Goal: Book appointment/travel/reservation

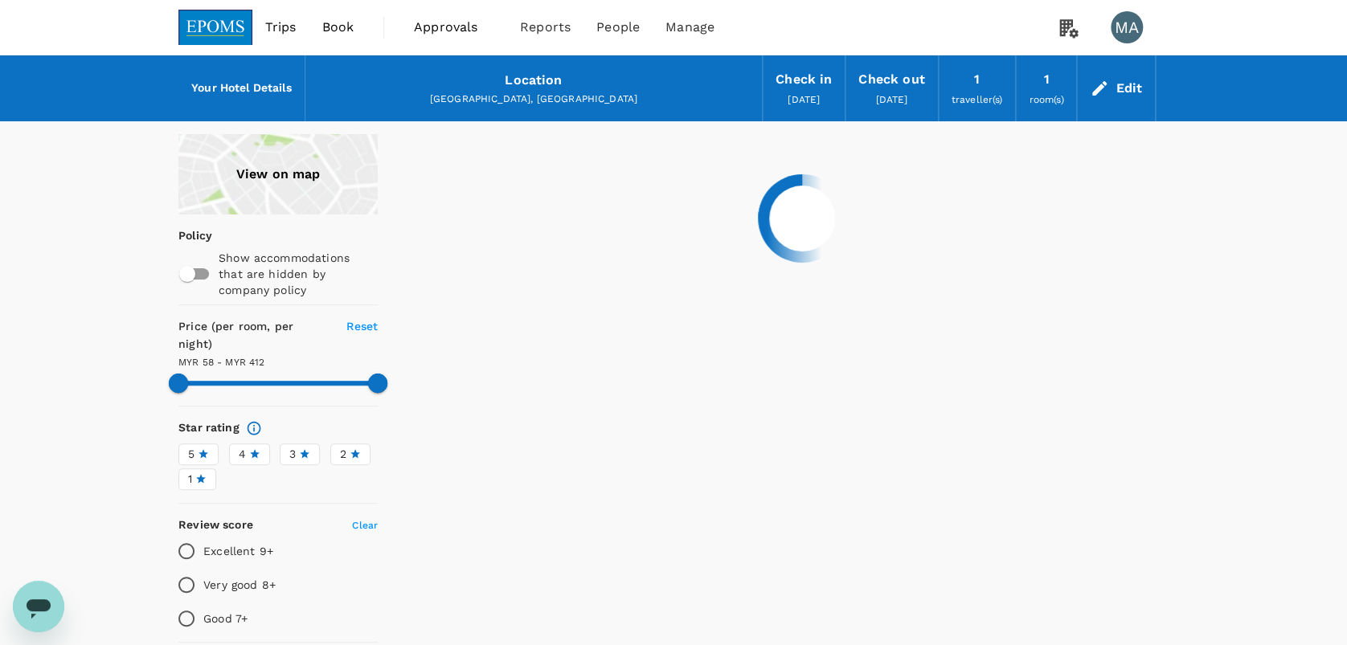
type input "412.37"
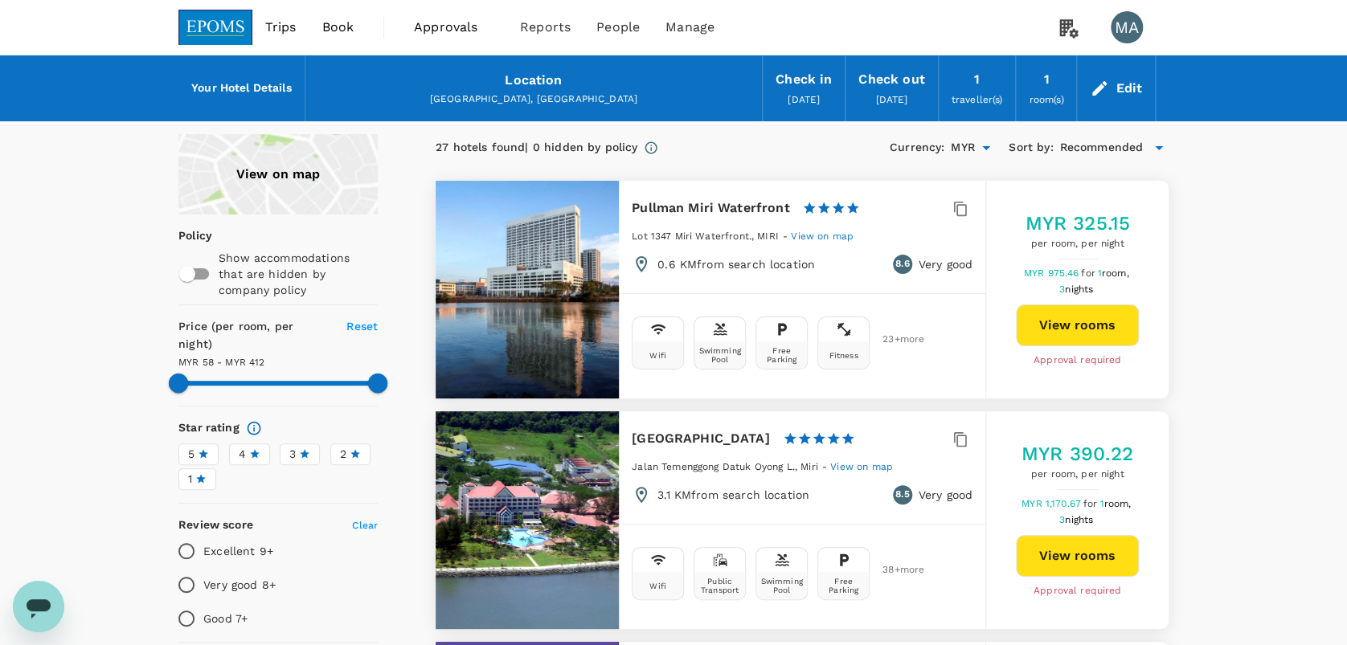
click at [1123, 80] on div "Edit" at bounding box center [1128, 88] width 27 height 22
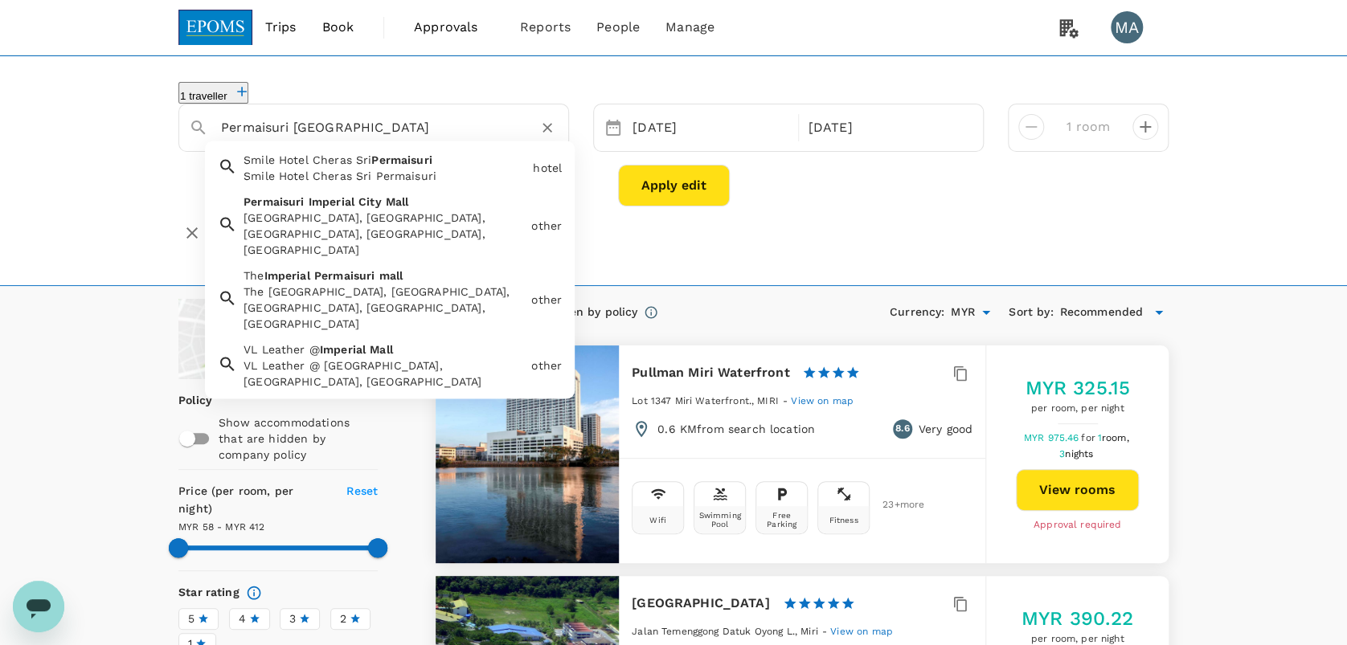
click at [437, 116] on input "Permaisuri Imperial City Mall" at bounding box center [367, 127] width 292 height 25
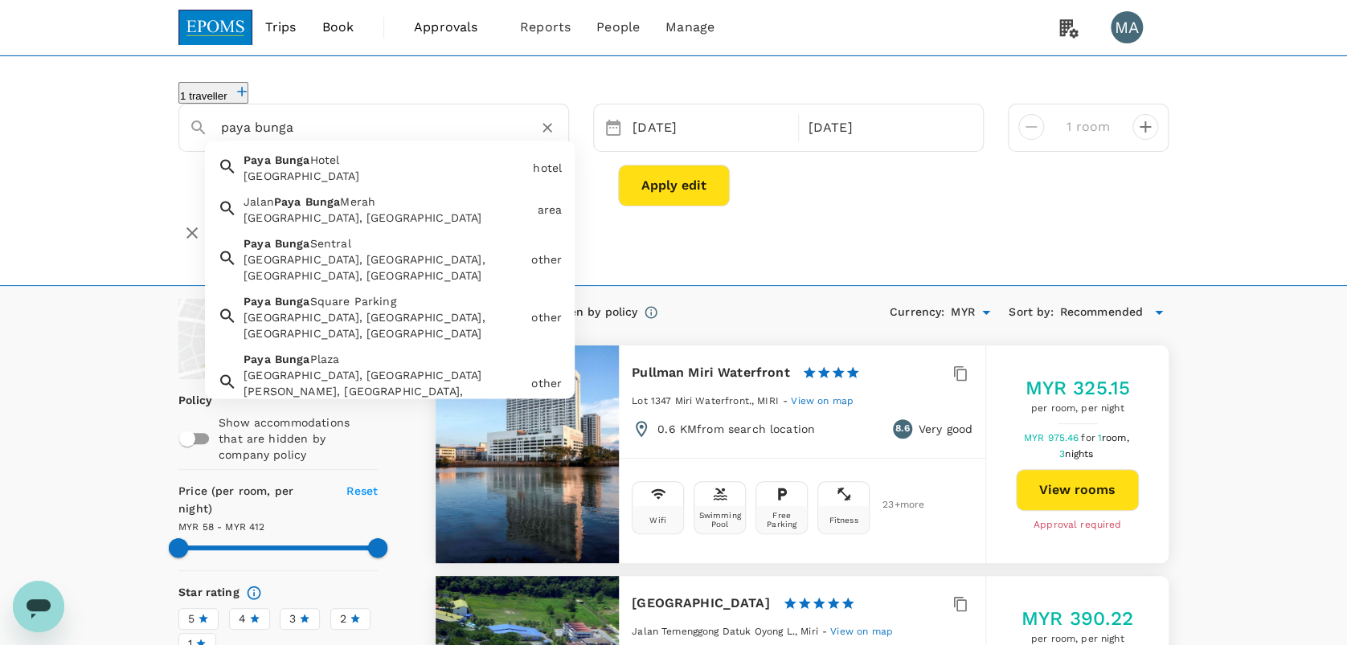
click at [354, 160] on div "Paya Bunga Hotel Paya Bunga Hotel" at bounding box center [381, 164] width 289 height 39
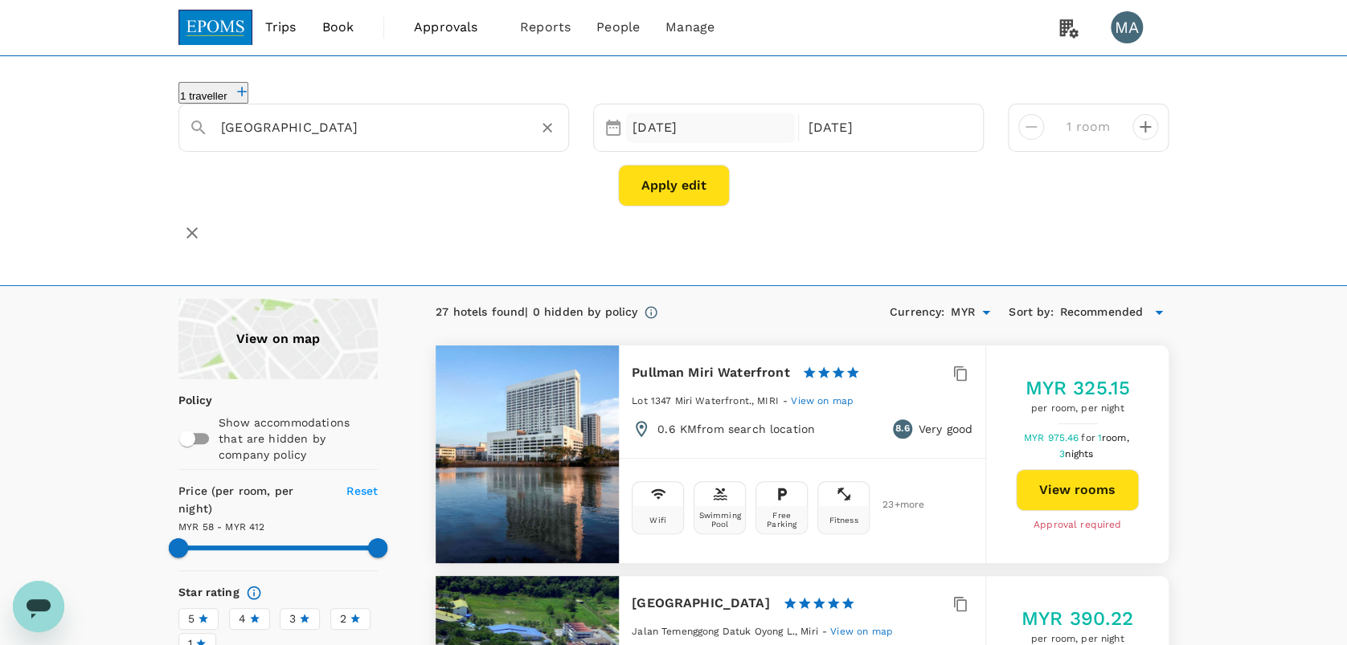
type input "Paya Bunga Hotel"
click at [658, 112] on div "21 Aug" at bounding box center [710, 127] width 169 height 31
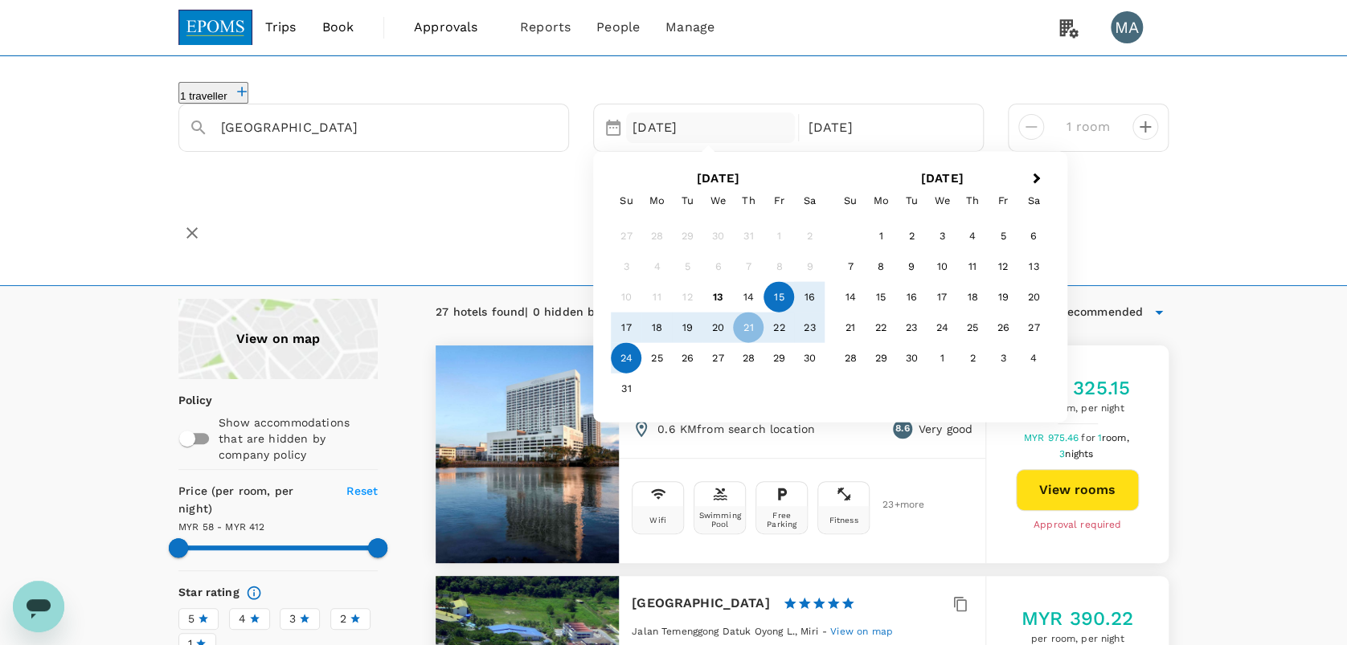
click at [765, 300] on div "15" at bounding box center [778, 297] width 31 height 31
click at [830, 122] on div "24 Aug" at bounding box center [886, 127] width 169 height 31
click at [661, 326] on div "18" at bounding box center [656, 328] width 31 height 31
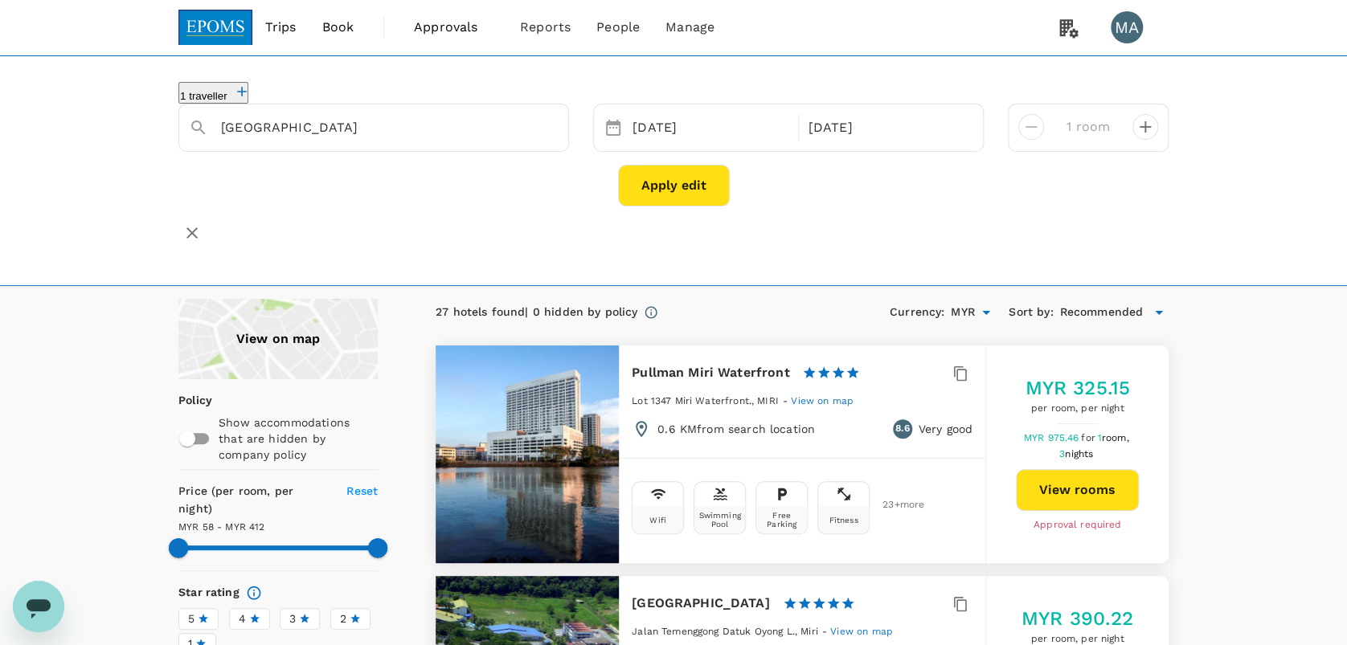
click at [722, 176] on button "Apply edit" at bounding box center [674, 186] width 112 height 42
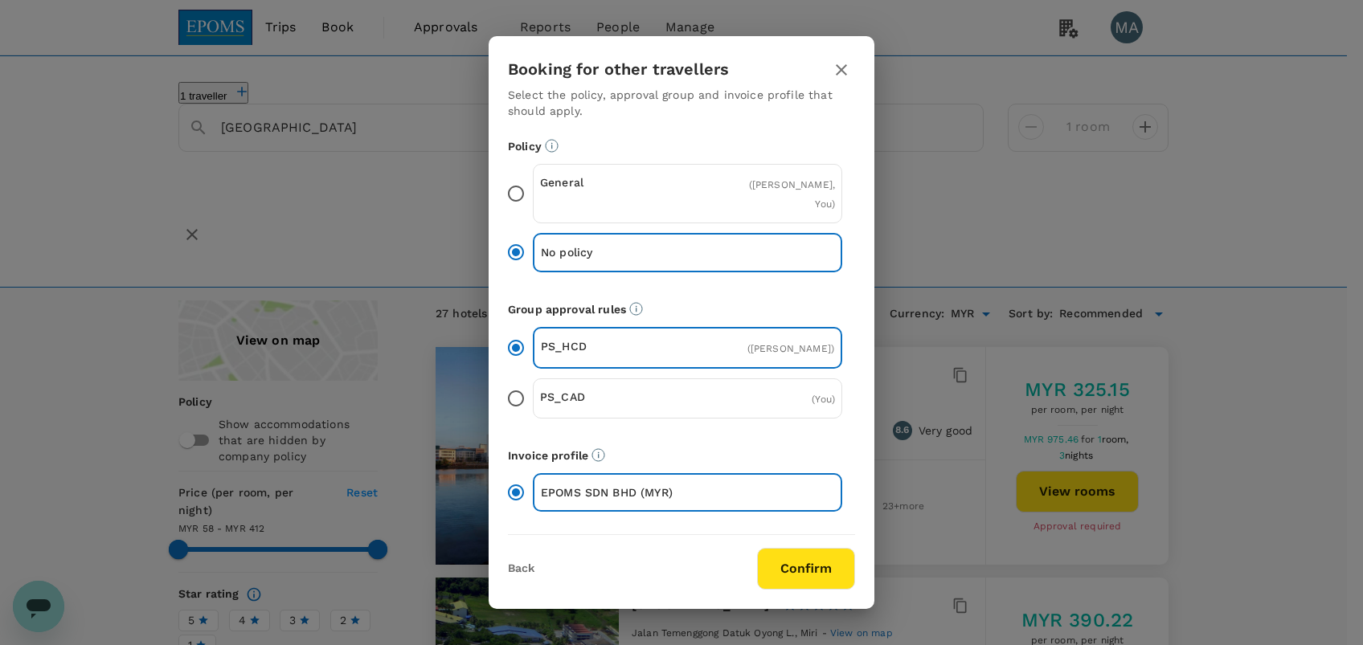
click at [527, 197] on input "General ( DZARINA MICHAEL, You )" at bounding box center [516, 194] width 34 height 34
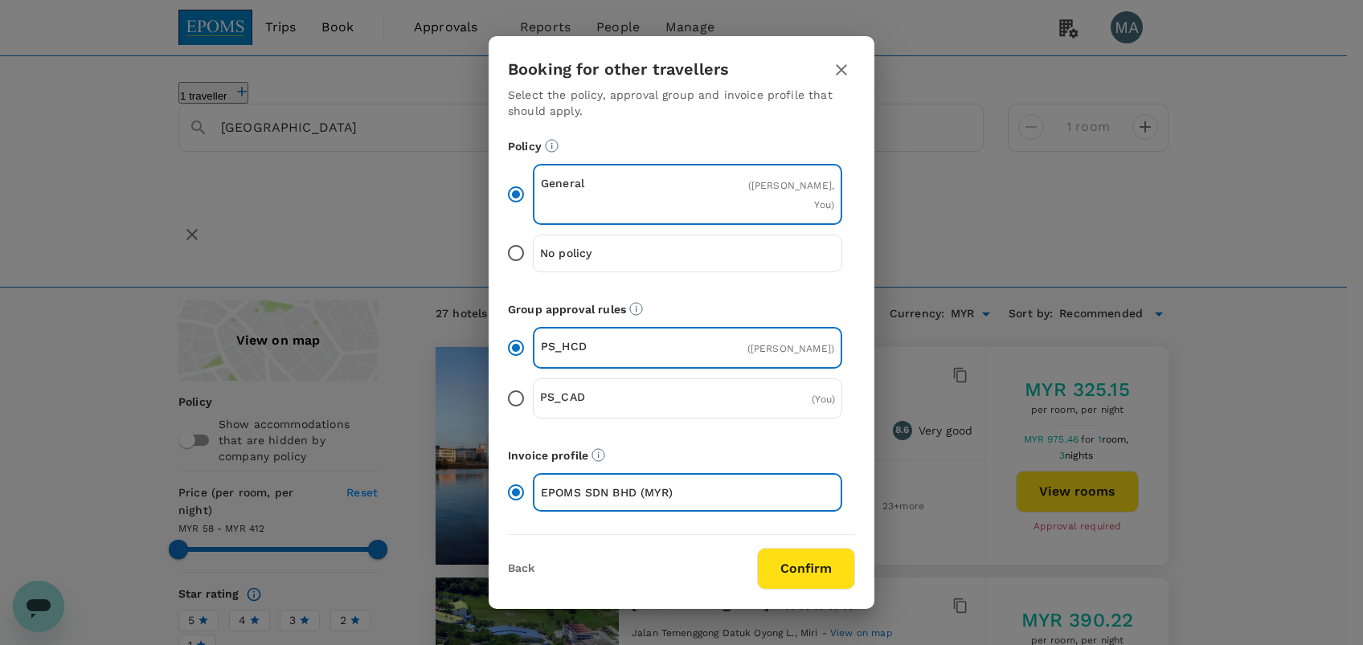
click at [813, 578] on button "Confirm" at bounding box center [806, 569] width 98 height 42
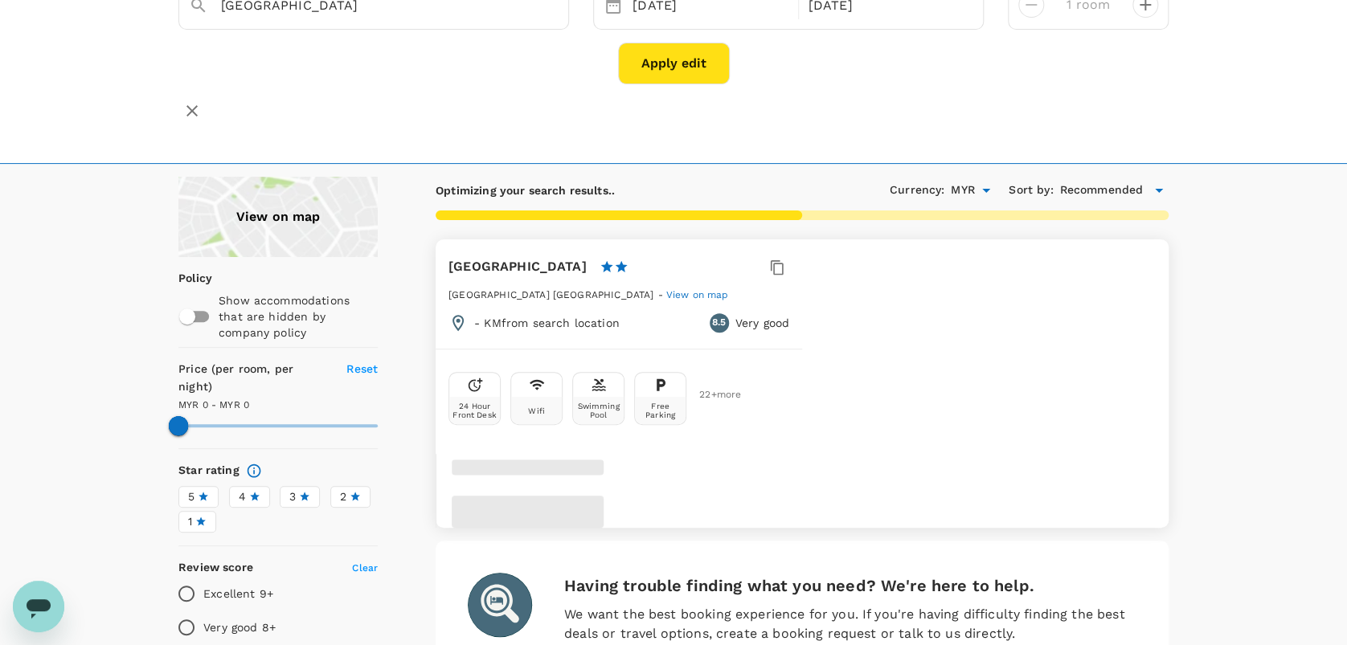
scroll to position [214, 0]
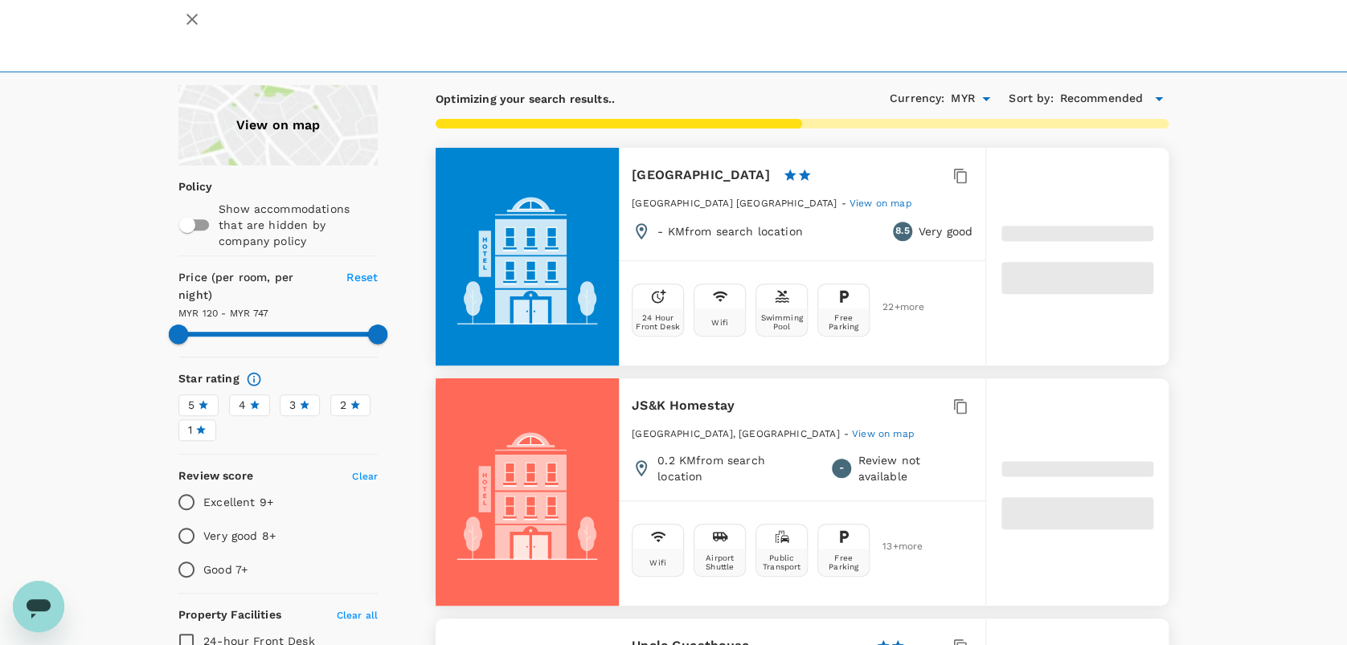
type input "746.39"
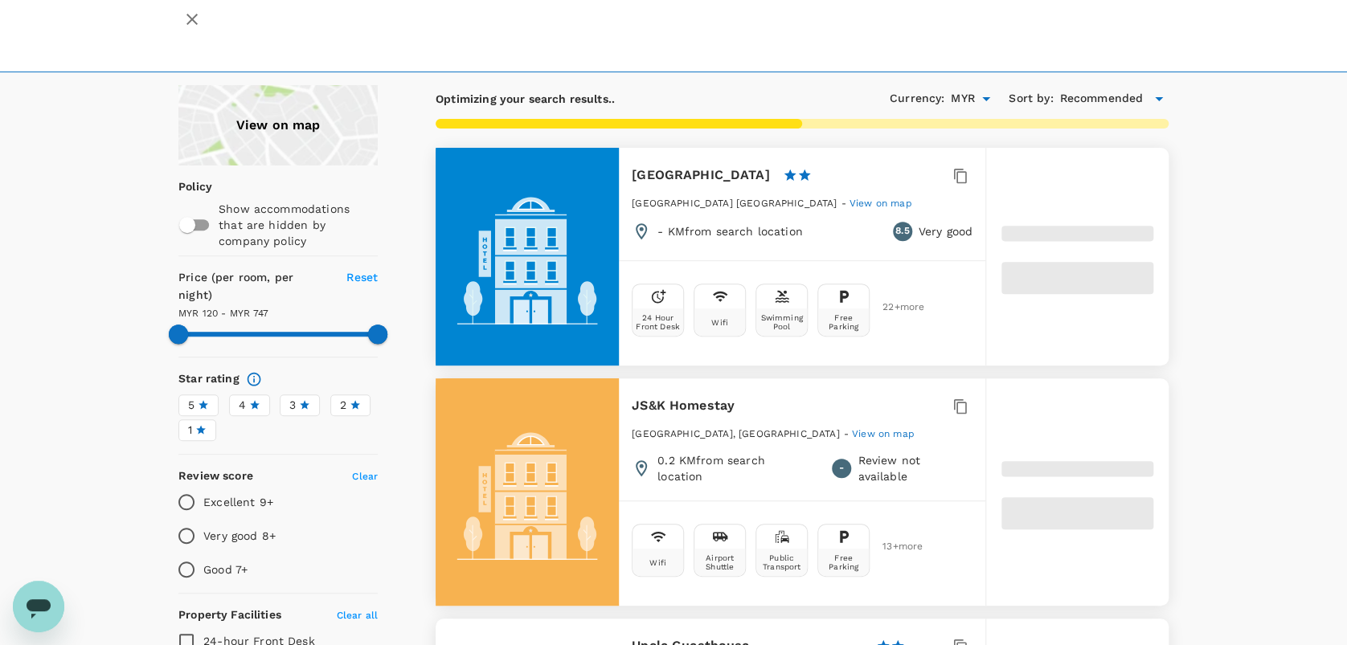
type input "120.17"
type input "746.17"
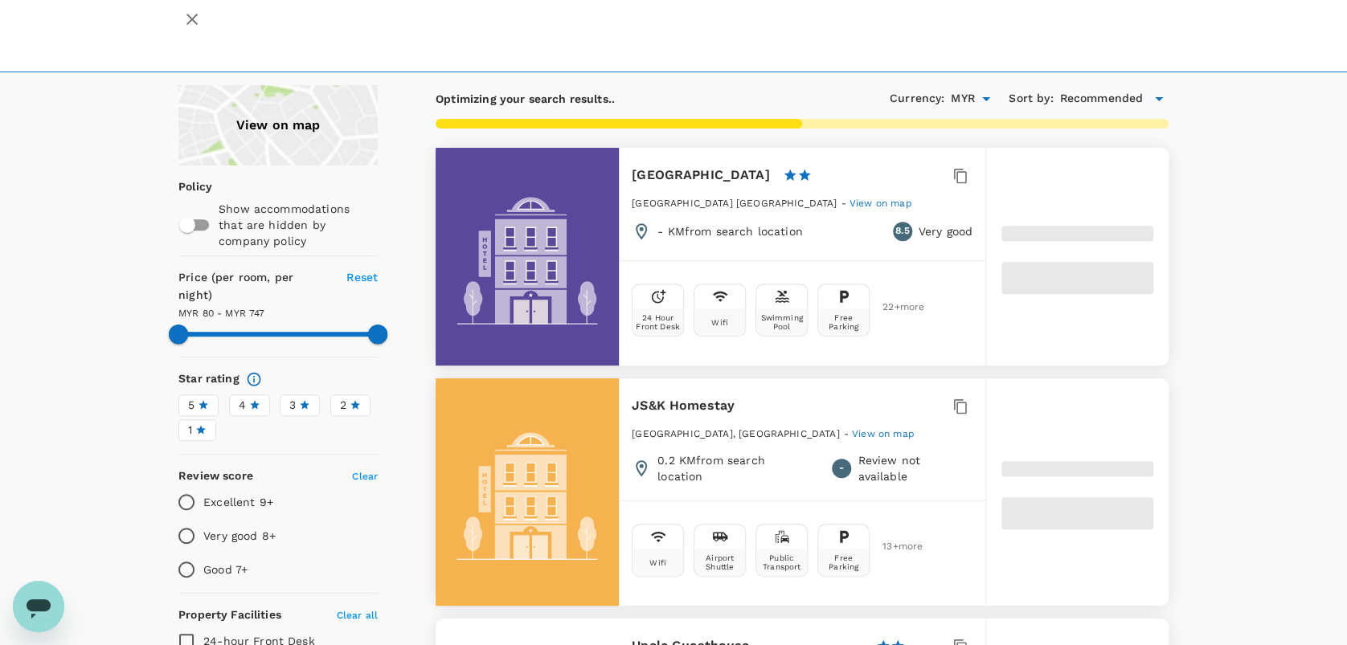
type input "80.17"
click at [516, 231] on div at bounding box center [526, 257] width 183 height 218
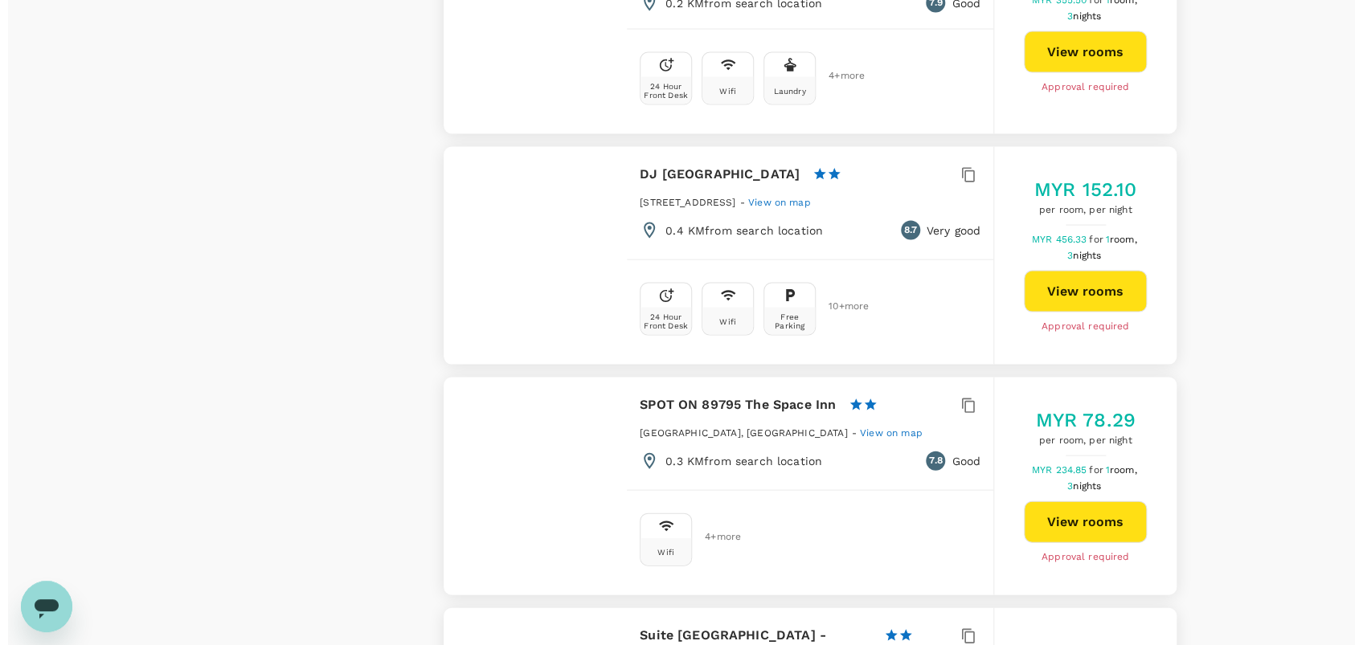
scroll to position [1321, 0]
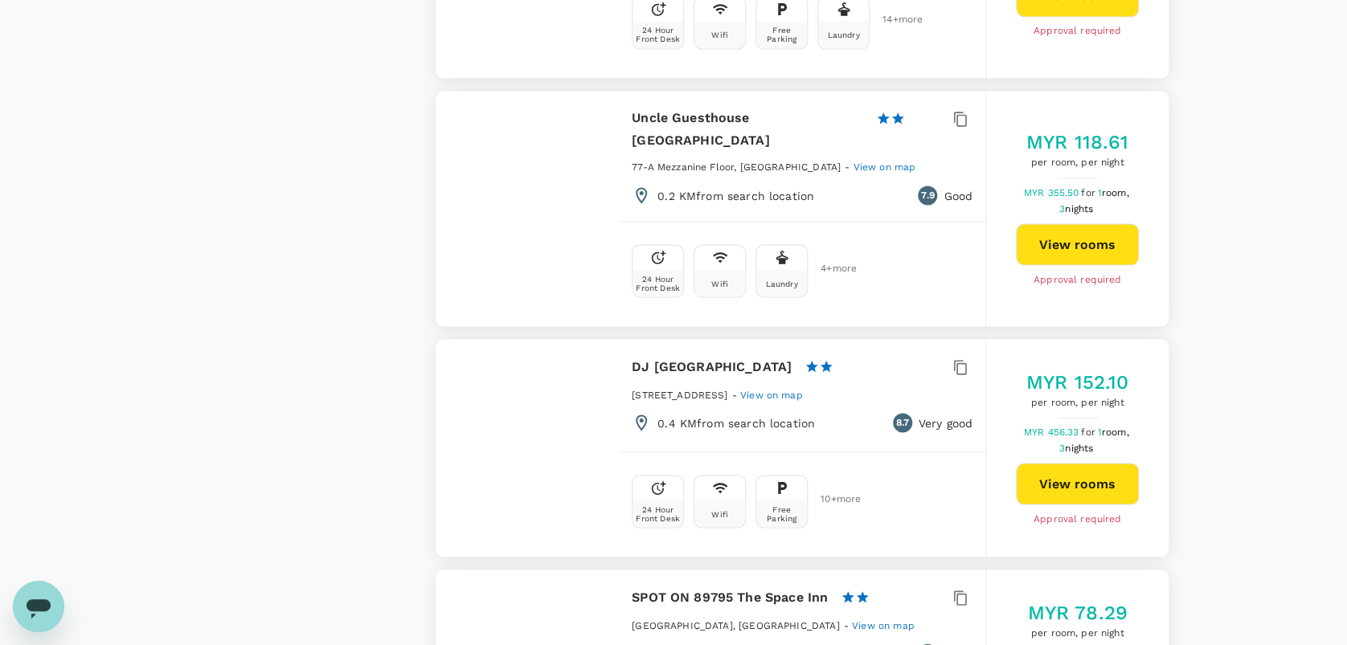
type input "429.17"
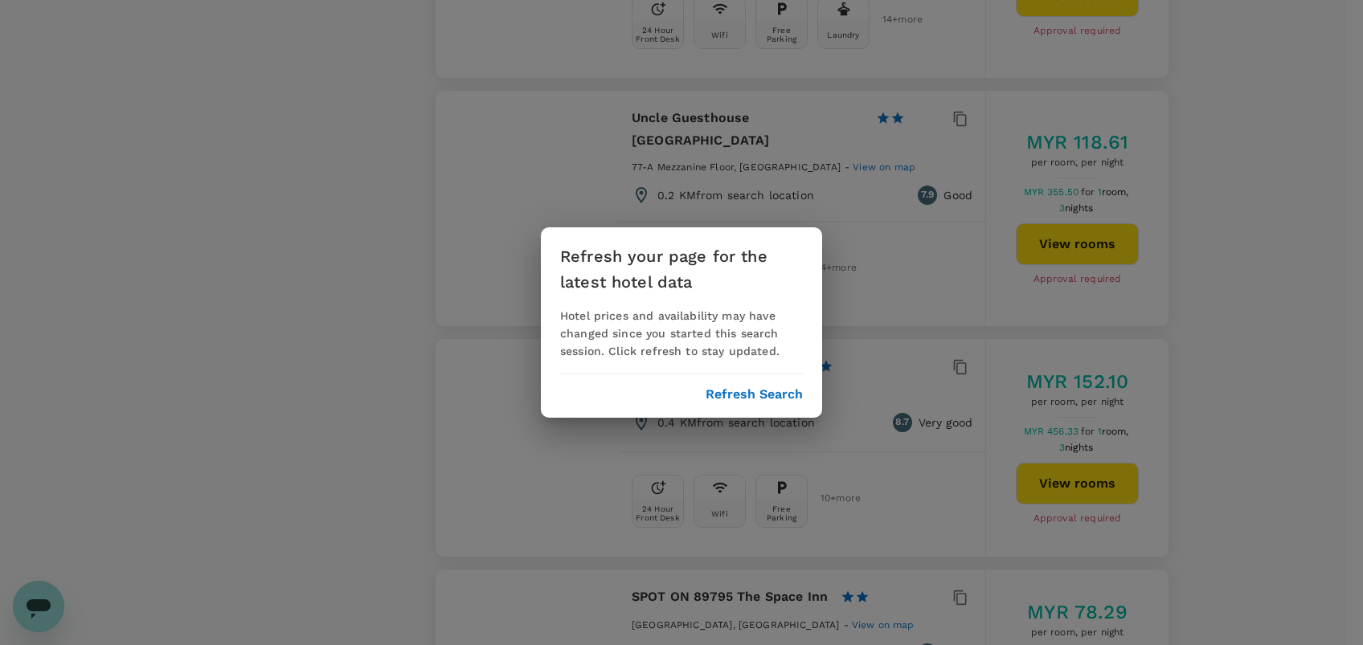
click at [766, 390] on button "Refresh Search" at bounding box center [753, 394] width 97 height 14
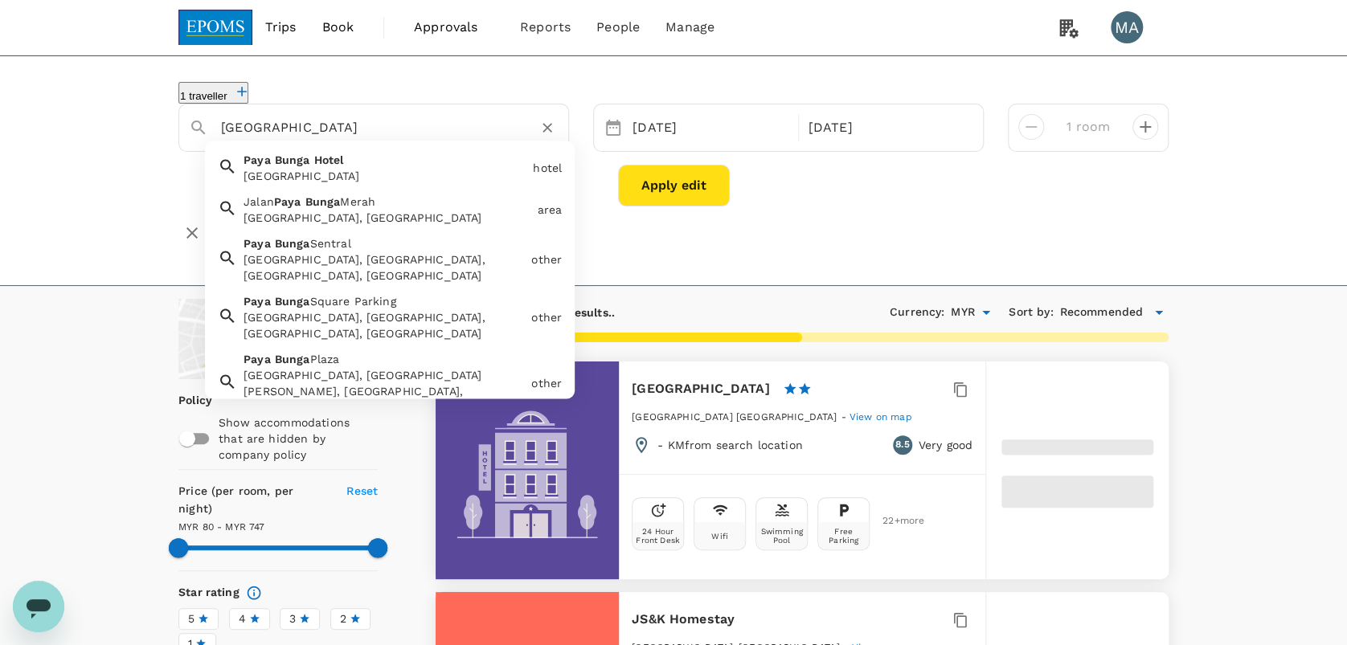
click at [399, 135] on input "Paya Bunga Hotel" at bounding box center [367, 127] width 292 height 25
type input "746.2"
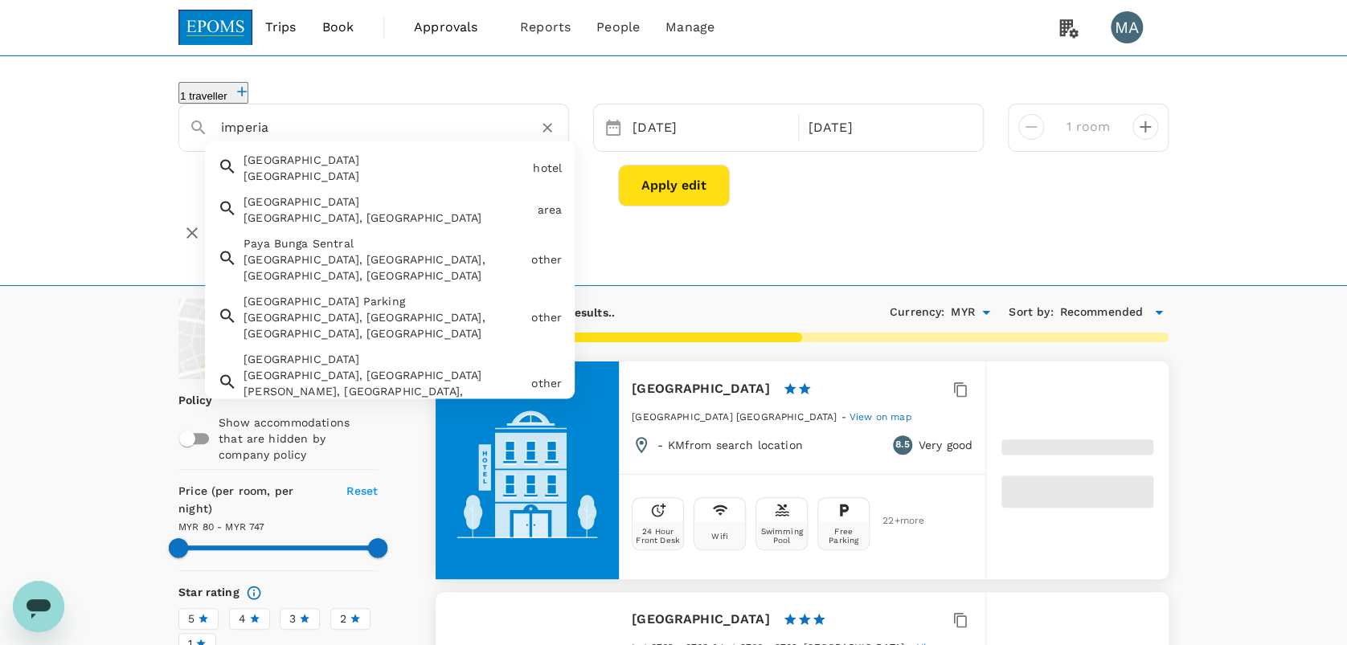
type input "imperial"
type input "746.2"
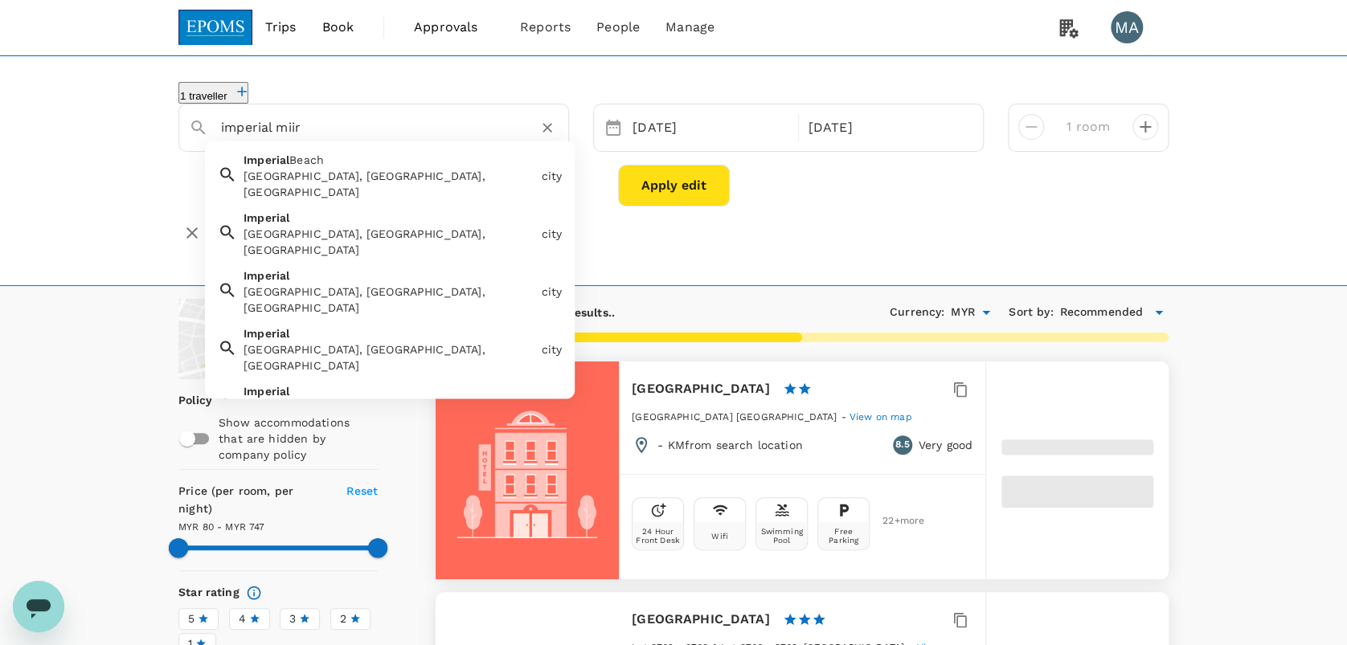
type input "imperial miiri"
type input "746.2"
type input "imperial miir"
type input "811.2"
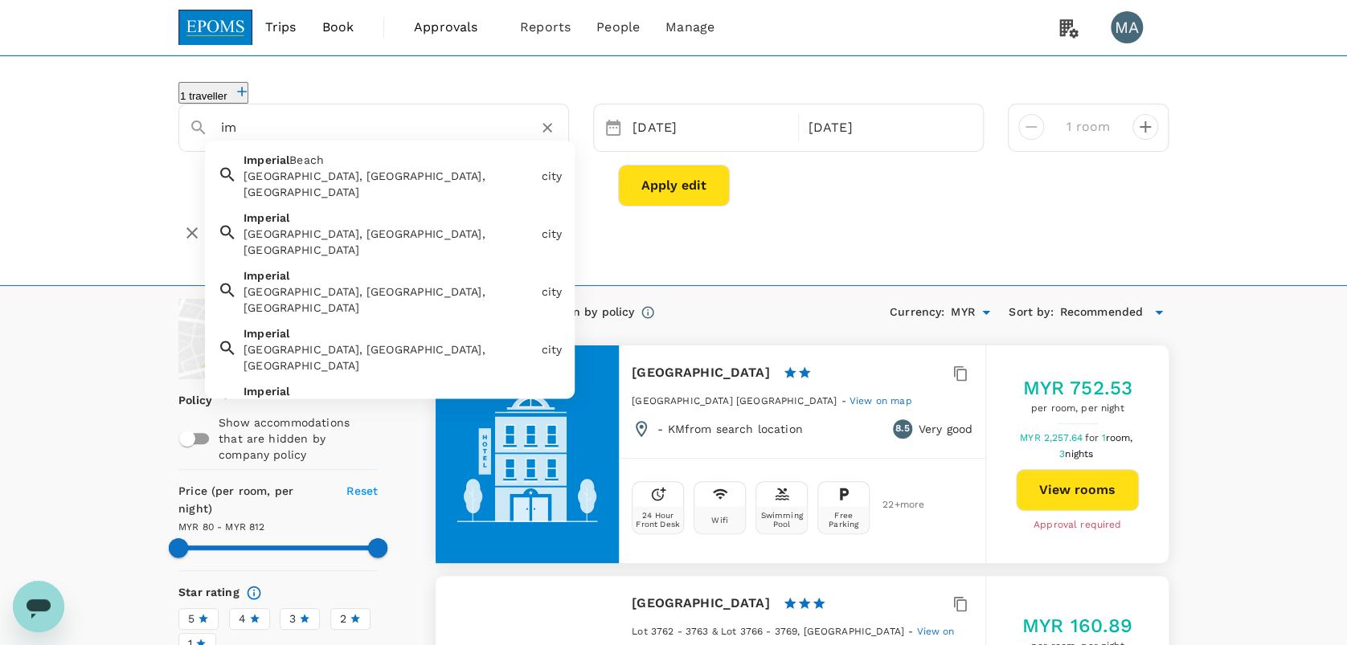
type input "i"
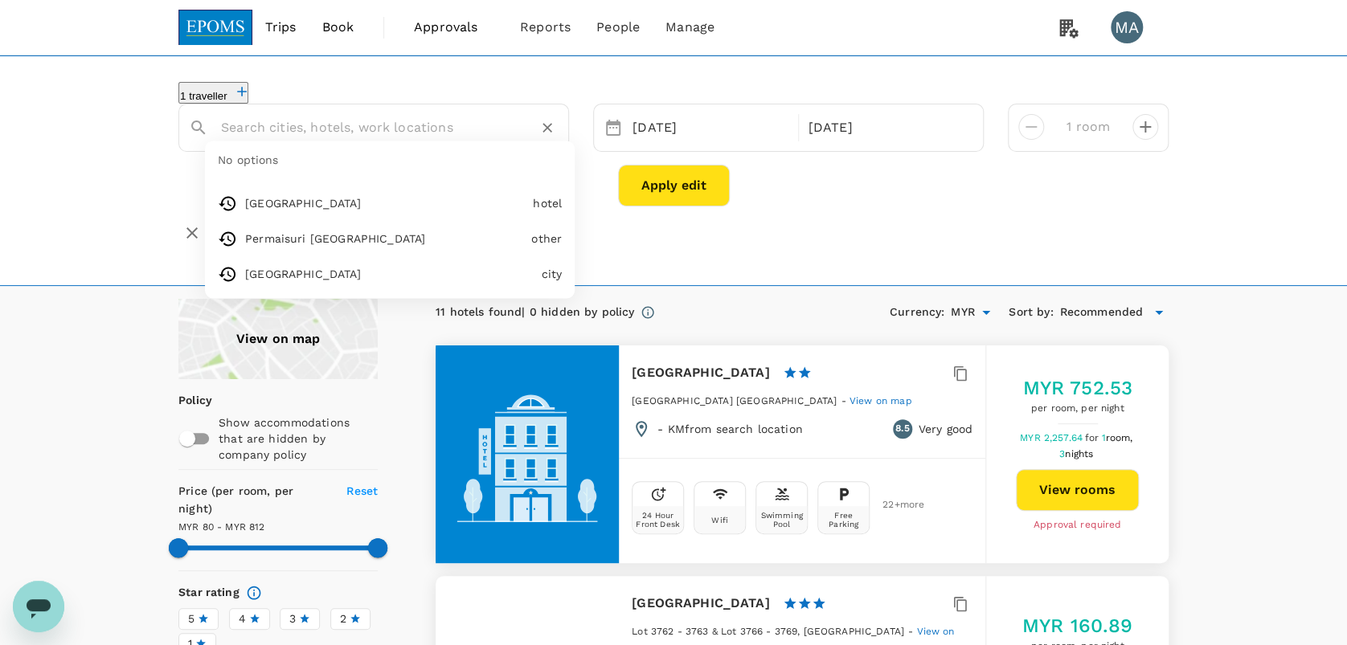
paste input "Permaisuri Imperial, Miri"
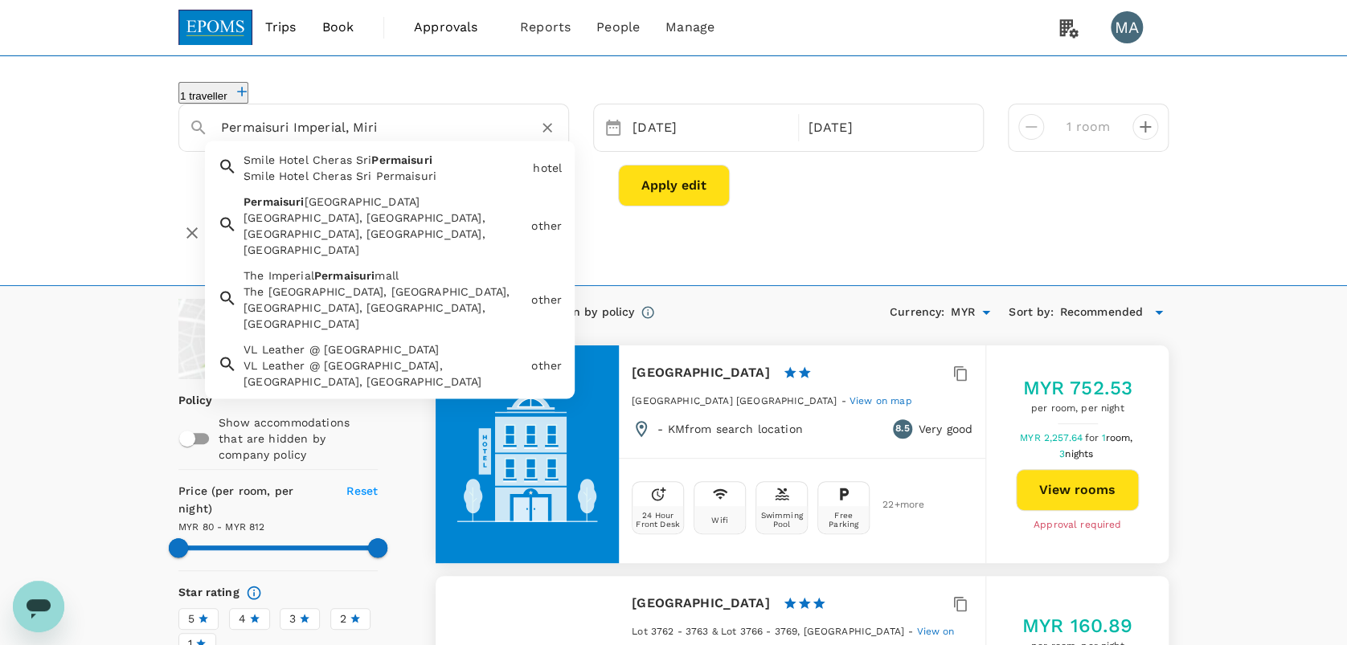
click at [424, 212] on div "Permaisuri Imperial City Mall, Jalan Merpati, Miri, Sarawak, Malaysia" at bounding box center [383, 234] width 281 height 48
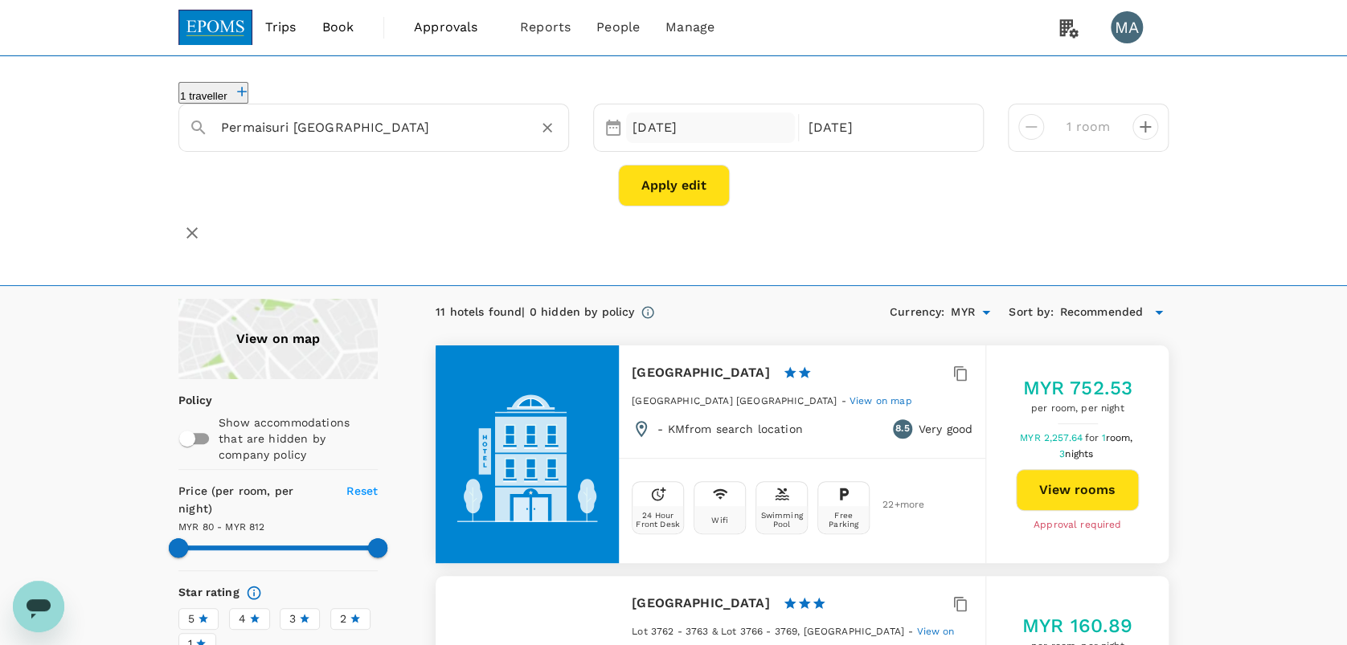
type input "Permaisuri Imperial City Mall"
click at [688, 132] on div "[DATE]" at bounding box center [710, 127] width 169 height 31
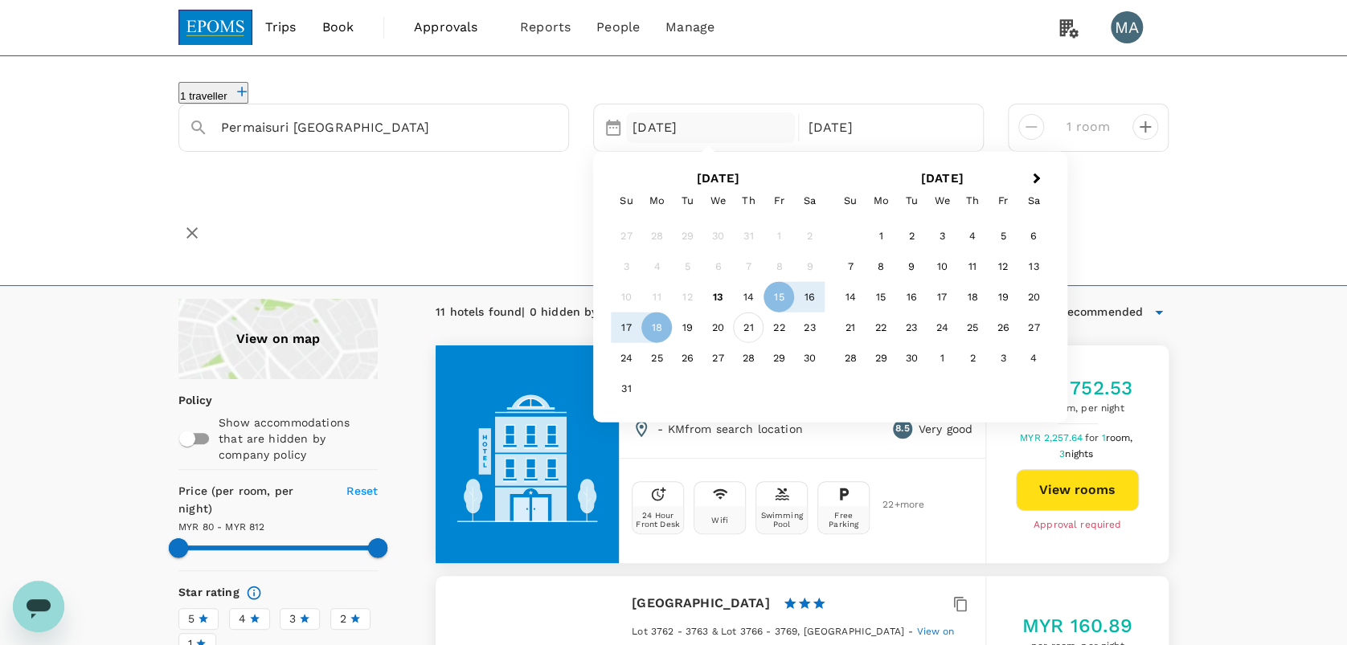
click at [747, 323] on div "21" at bounding box center [748, 328] width 31 height 31
click at [853, 125] on p "Check-out" at bounding box center [886, 127] width 156 height 19
click at [625, 358] on div "24" at bounding box center [626, 359] width 31 height 31
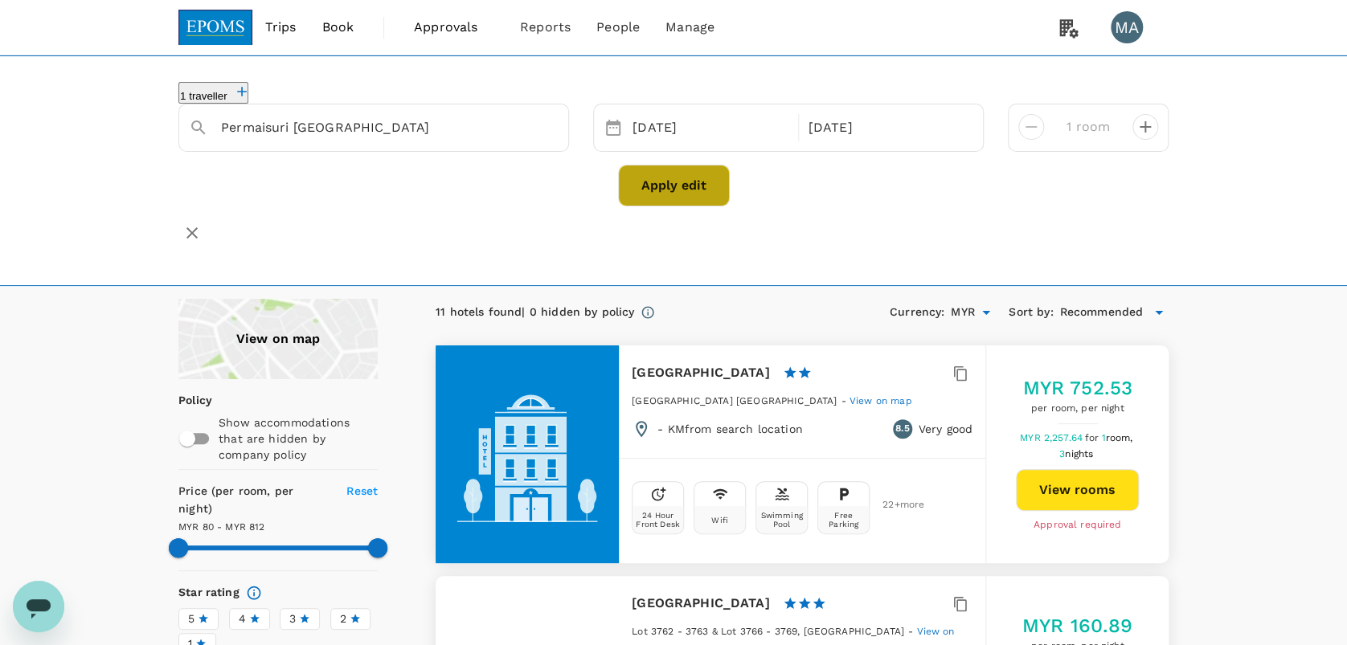
click at [694, 177] on button "Apply edit" at bounding box center [674, 186] width 112 height 42
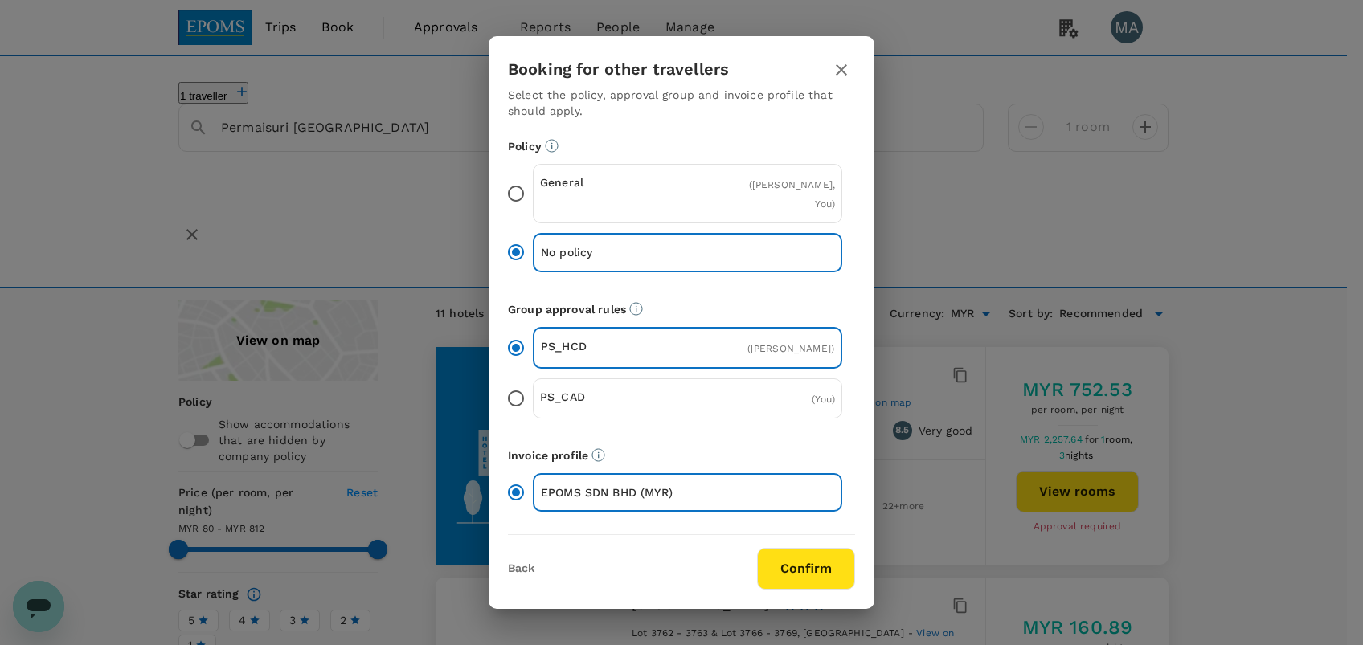
click at [533, 189] on div "General ( DZARINA MICHAEL, You )" at bounding box center [687, 193] width 309 height 59
click at [533, 189] on input "General ( DZARINA MICHAEL, You )" at bounding box center [516, 194] width 34 height 34
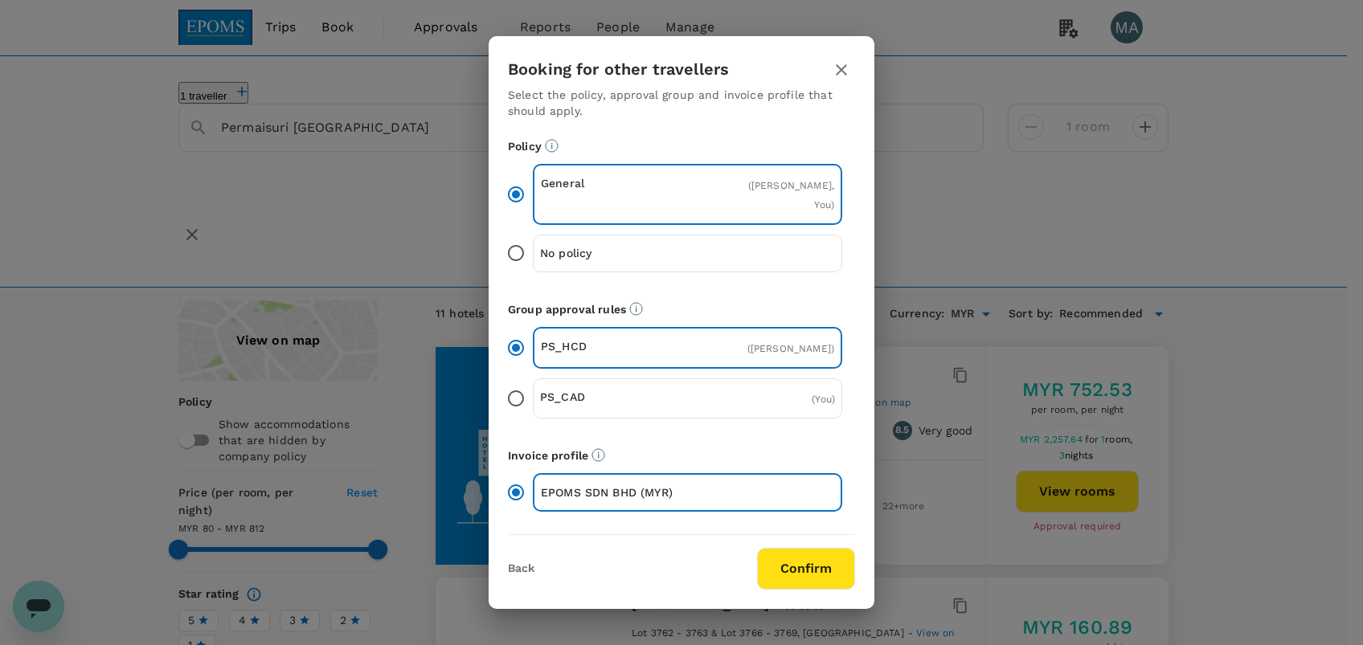
click at [795, 582] on button "Confirm" at bounding box center [806, 569] width 98 height 42
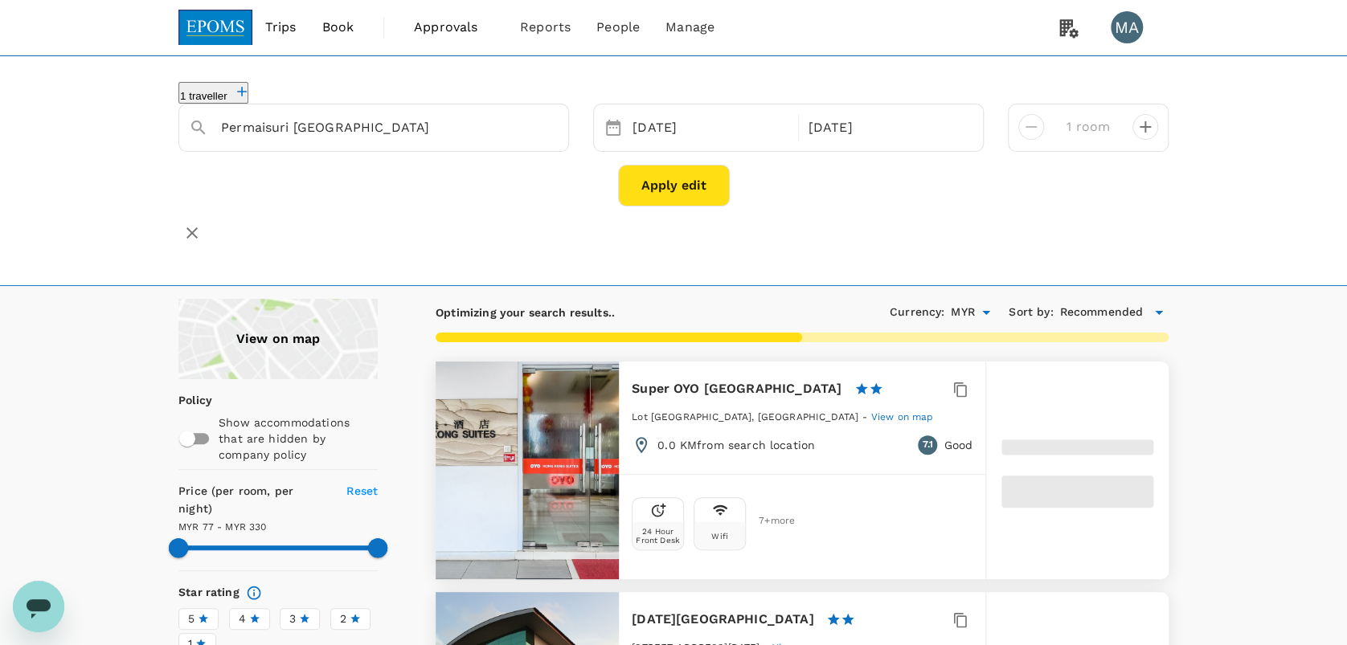
type input "328.96"
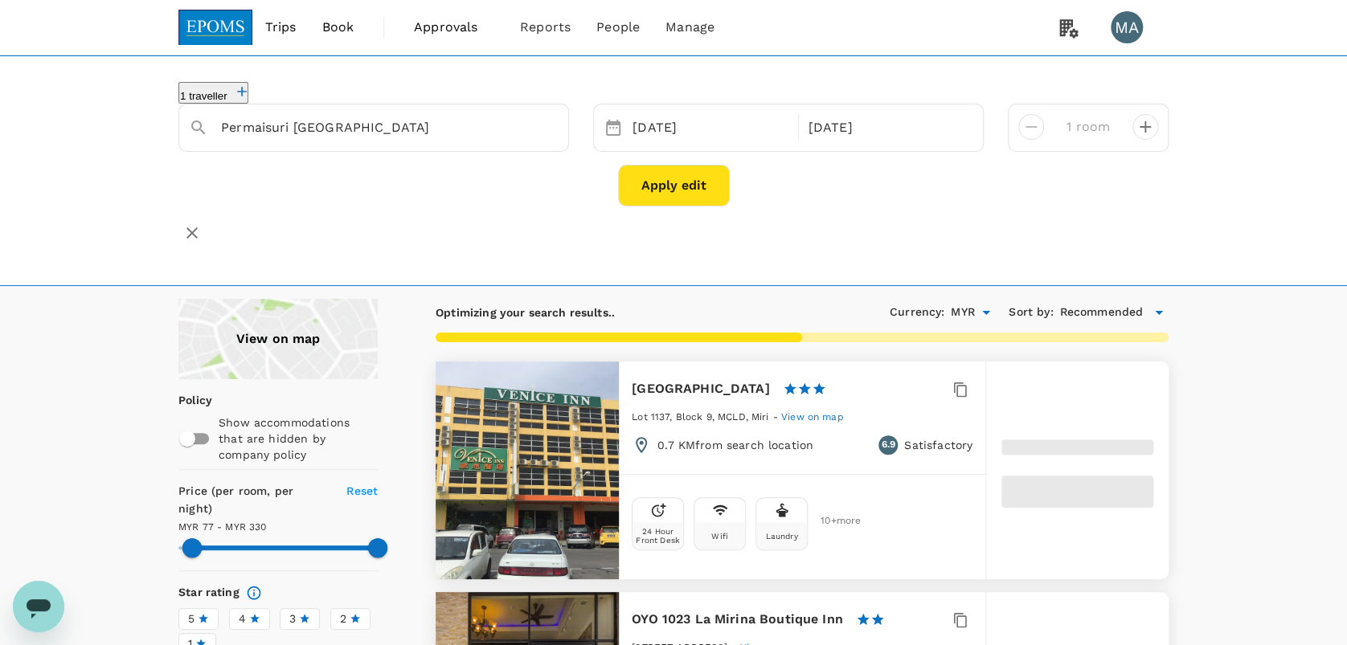
type input "77.37"
type input "329.37"
type input "58.37"
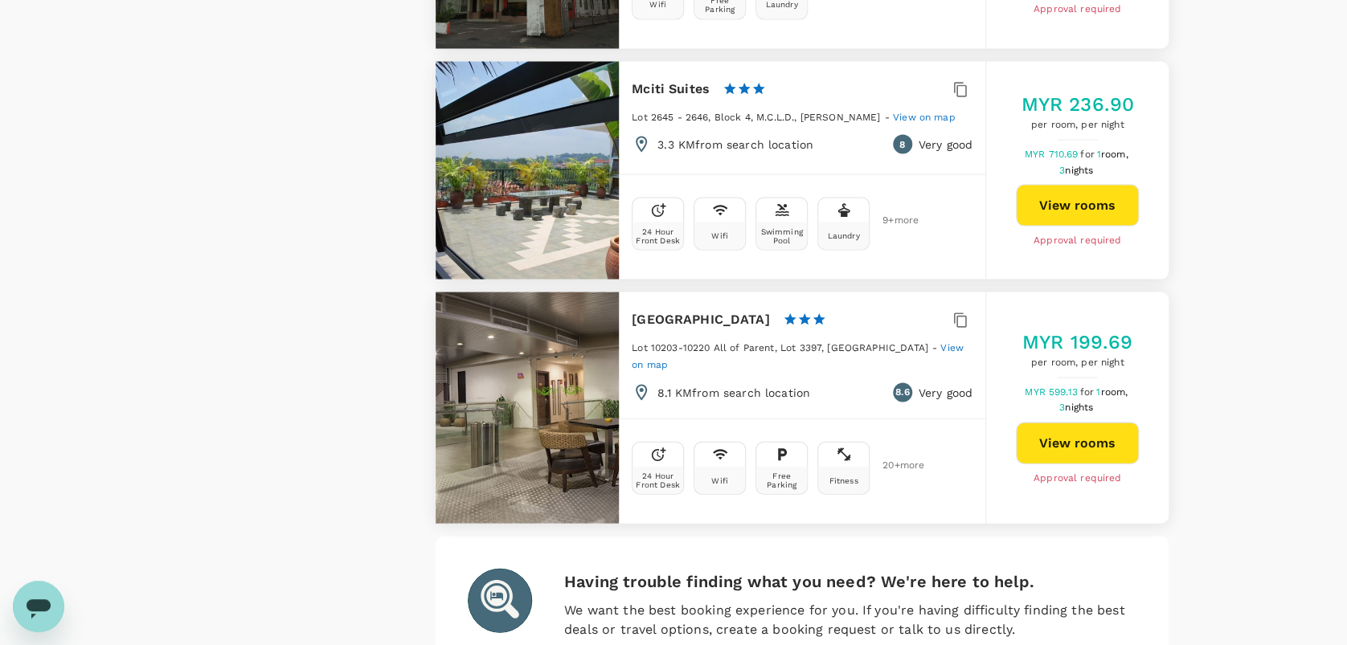
scroll to position [4598, 0]
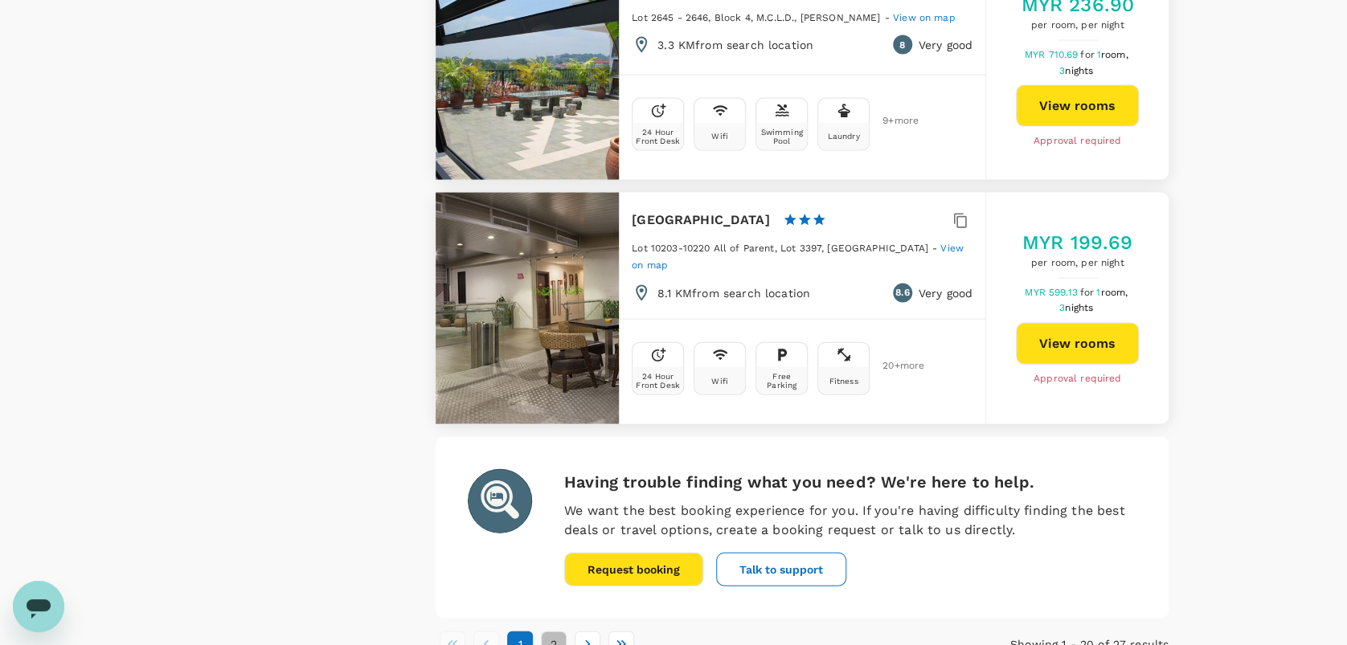
click at [562, 632] on button "2" at bounding box center [554, 645] width 26 height 26
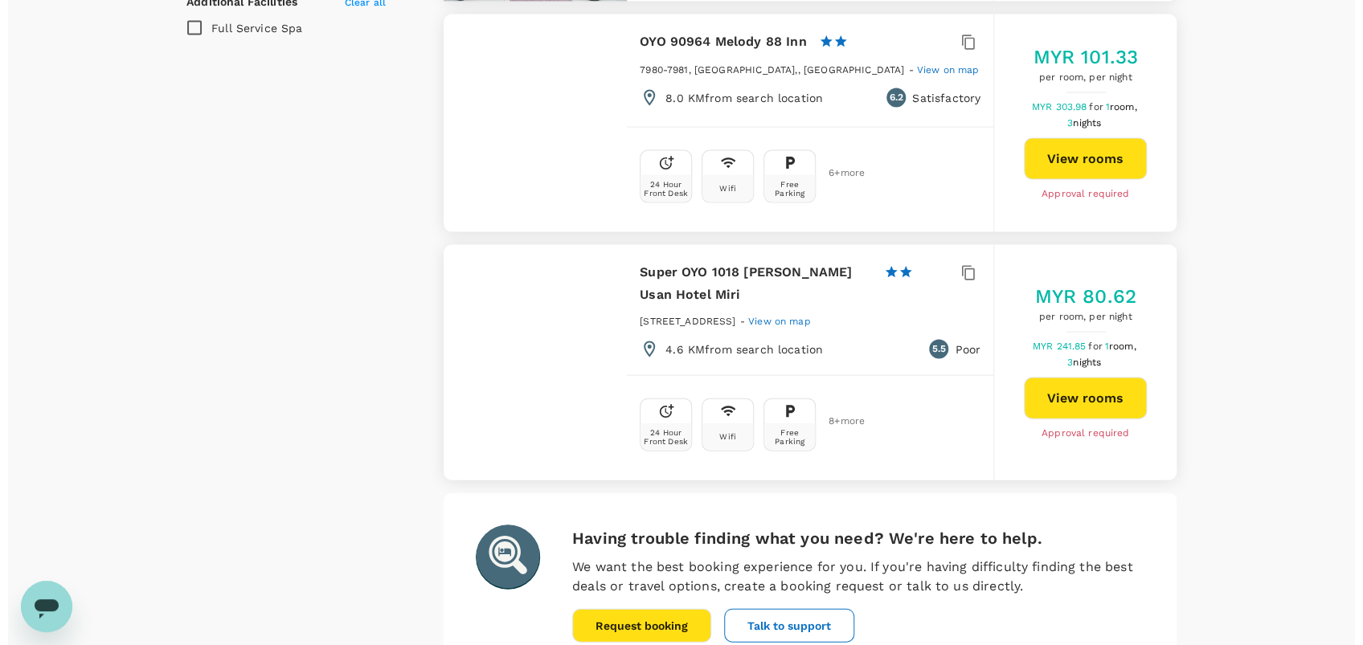
scroll to position [1600, 0]
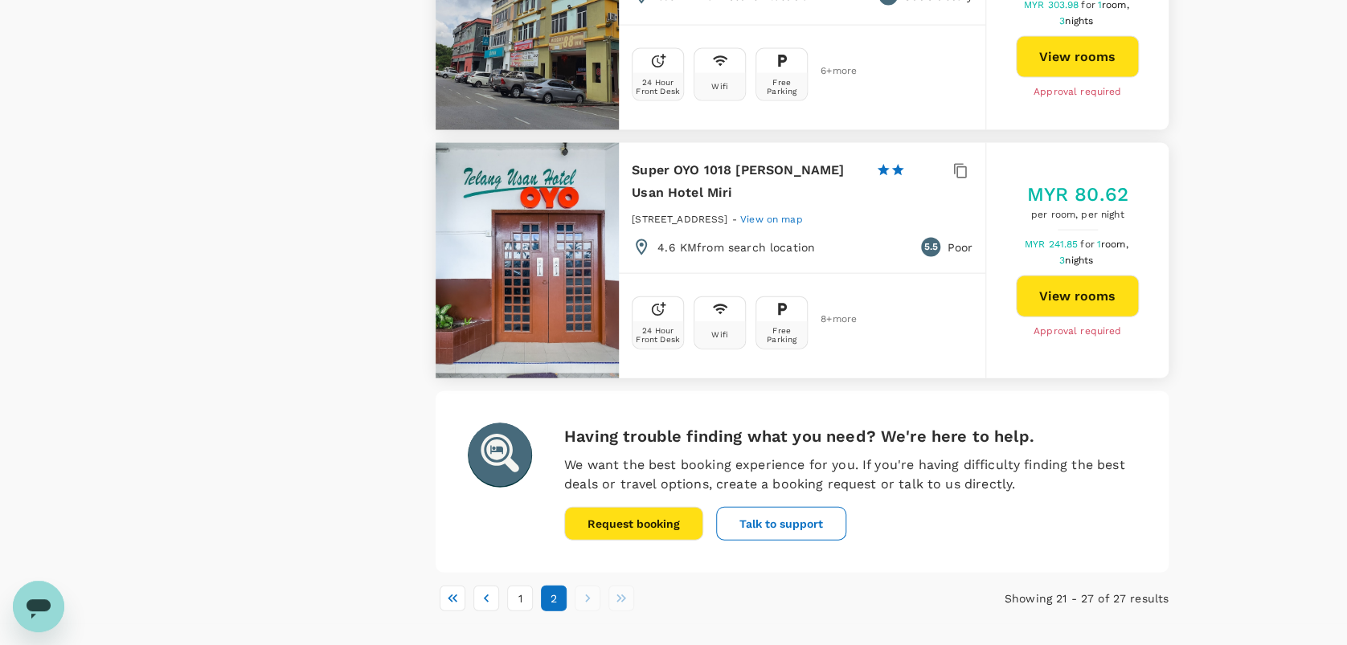
type input "412.37"
